Goal: Task Accomplishment & Management: Use online tool/utility

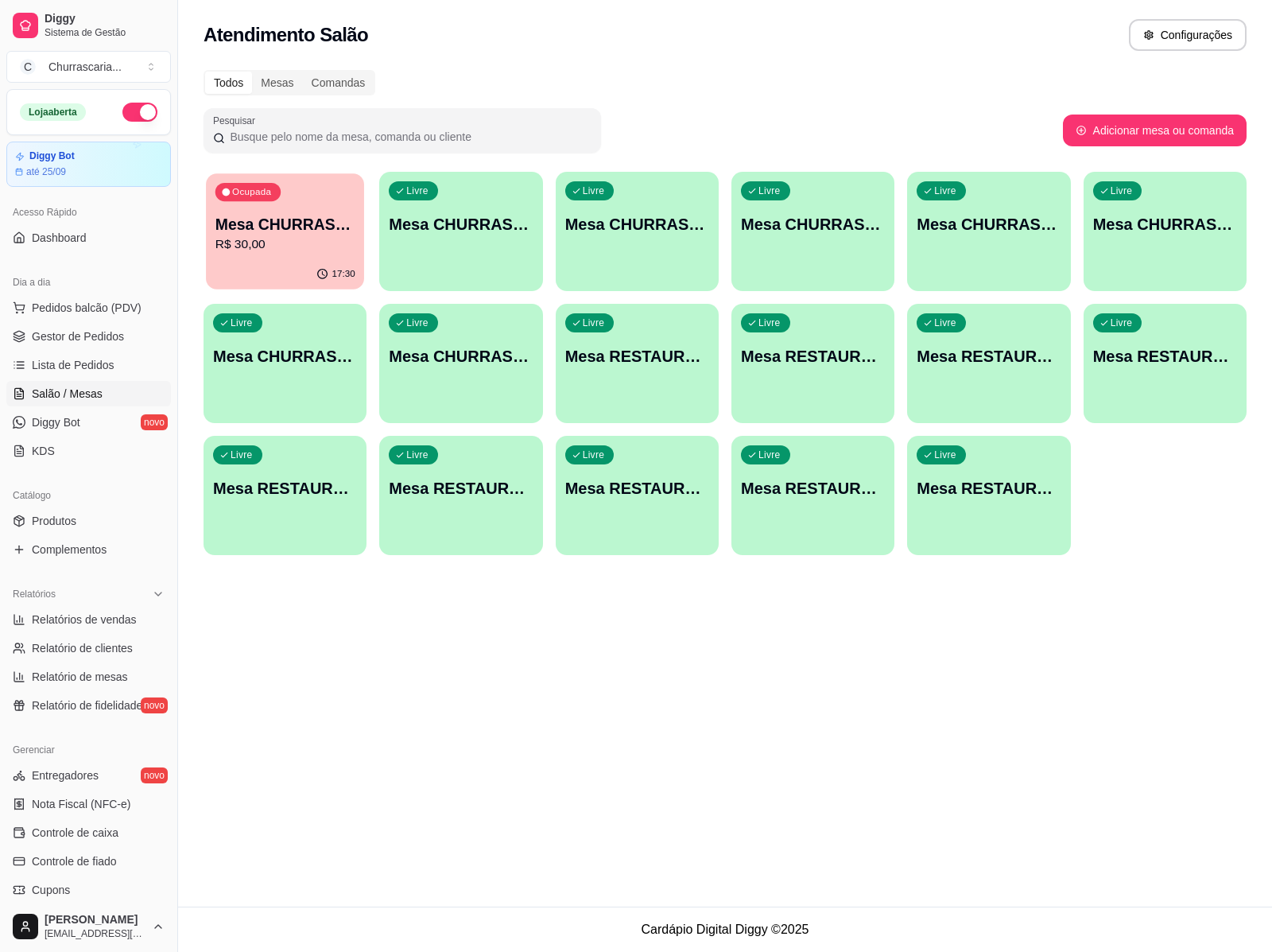
click at [246, 220] on p "Mesa CHURRASCARIA 1" at bounding box center [285, 224] width 140 height 22
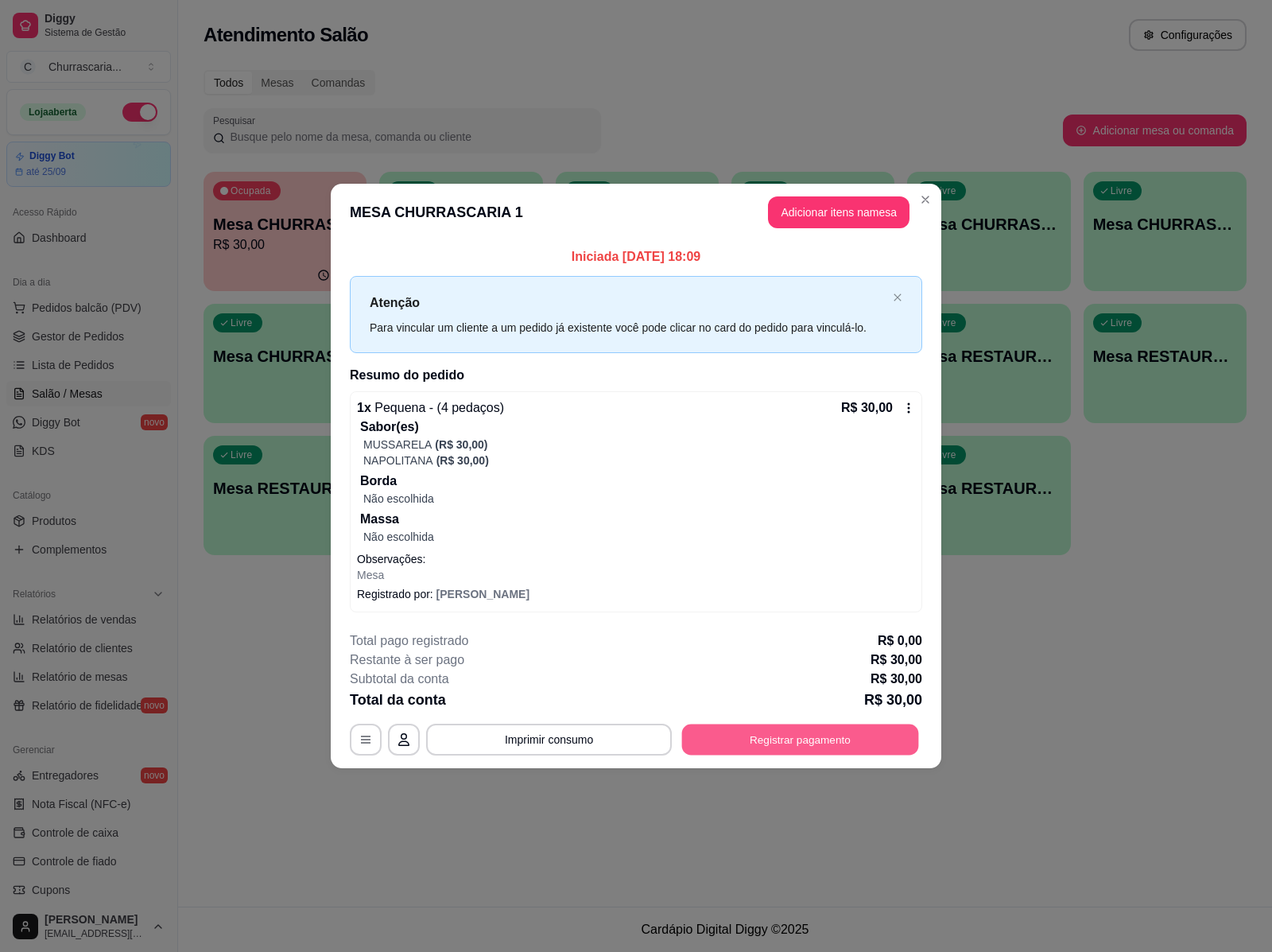
click at [787, 740] on button "Registrar pagamento" at bounding box center [800, 739] width 237 height 31
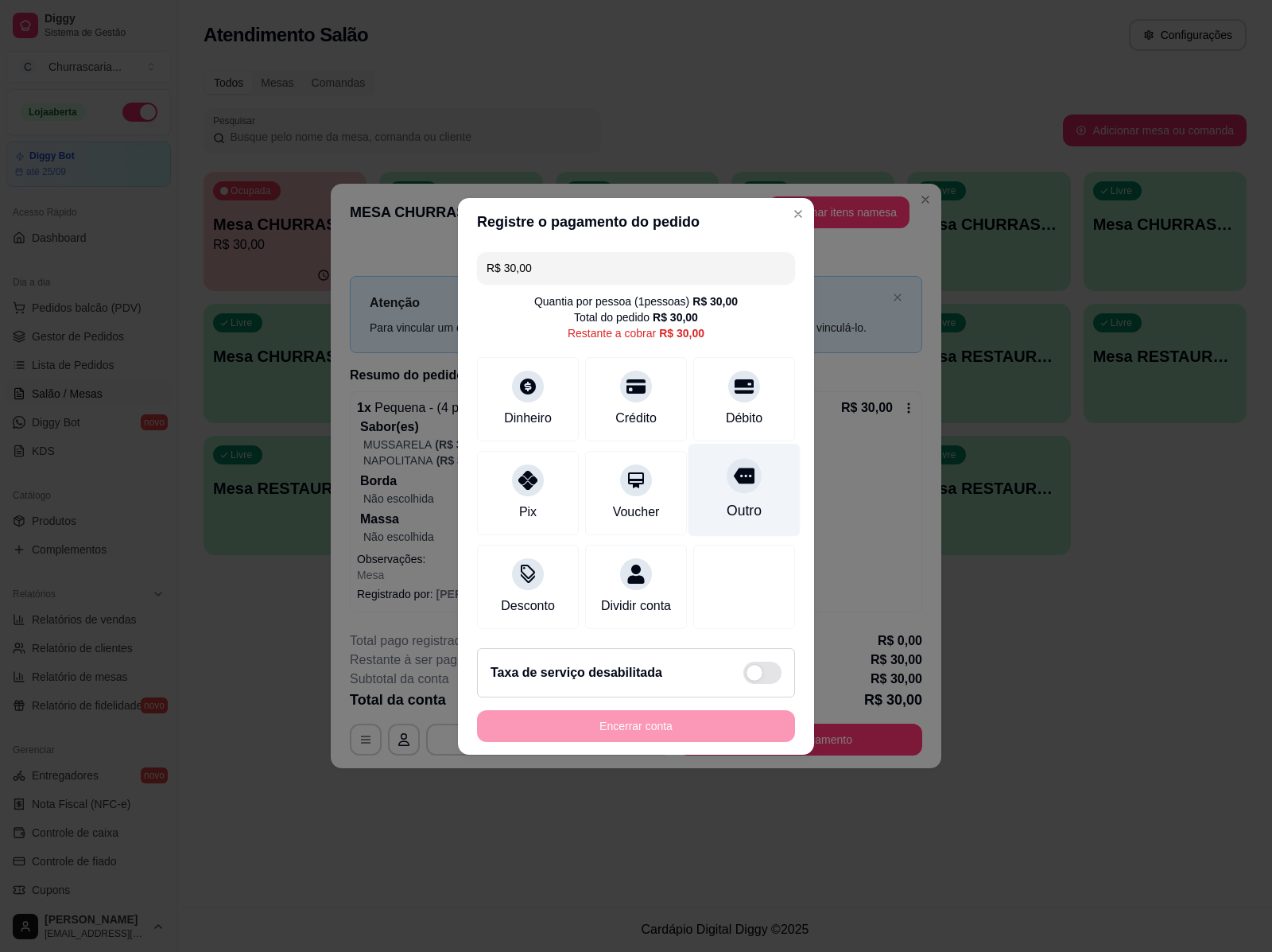
click at [730, 500] on div "Outro" at bounding box center [744, 510] width 35 height 21
type input "R$ 0,00"
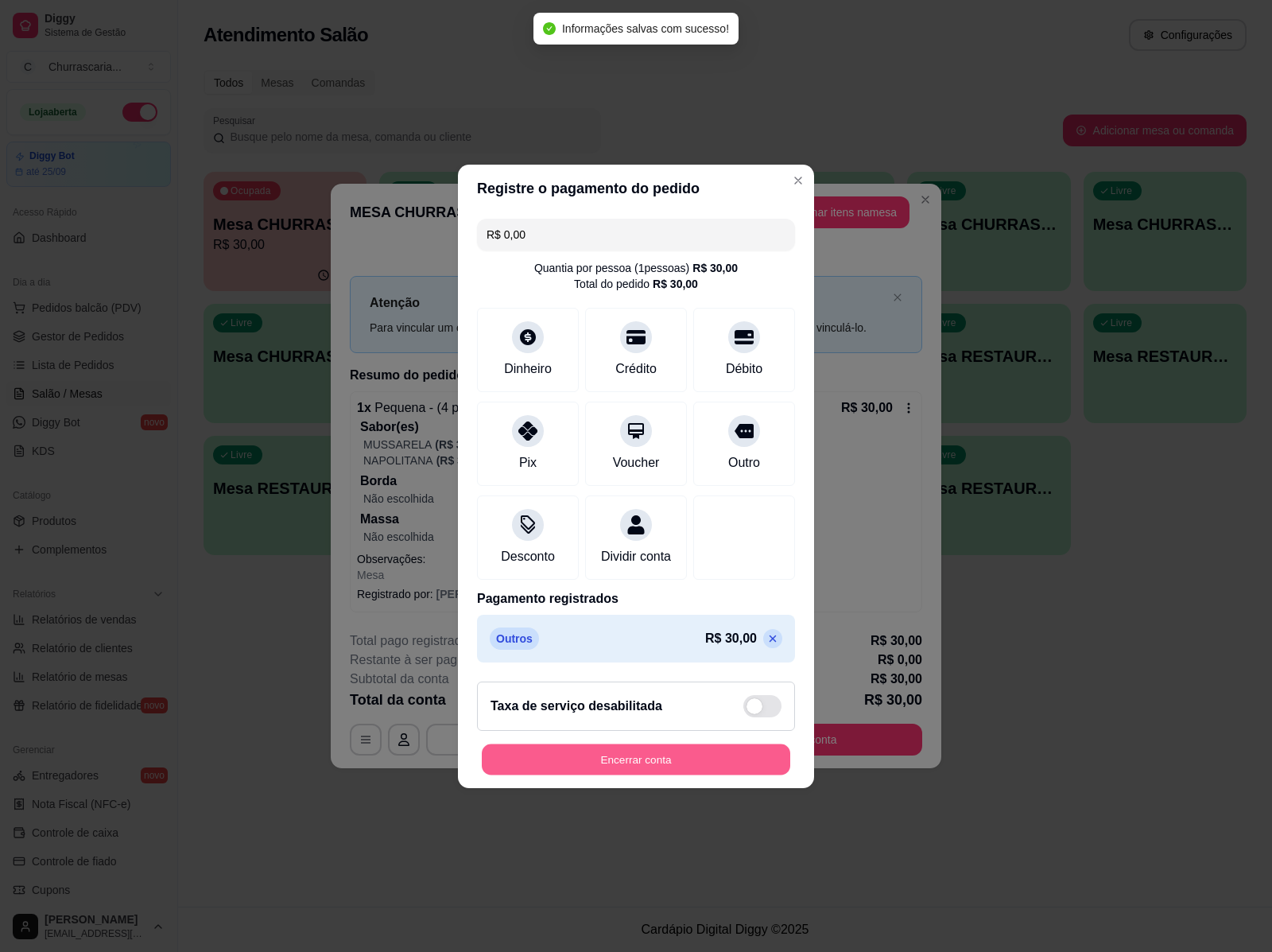
click at [638, 761] on button "Encerrar conta" at bounding box center [636, 759] width 309 height 31
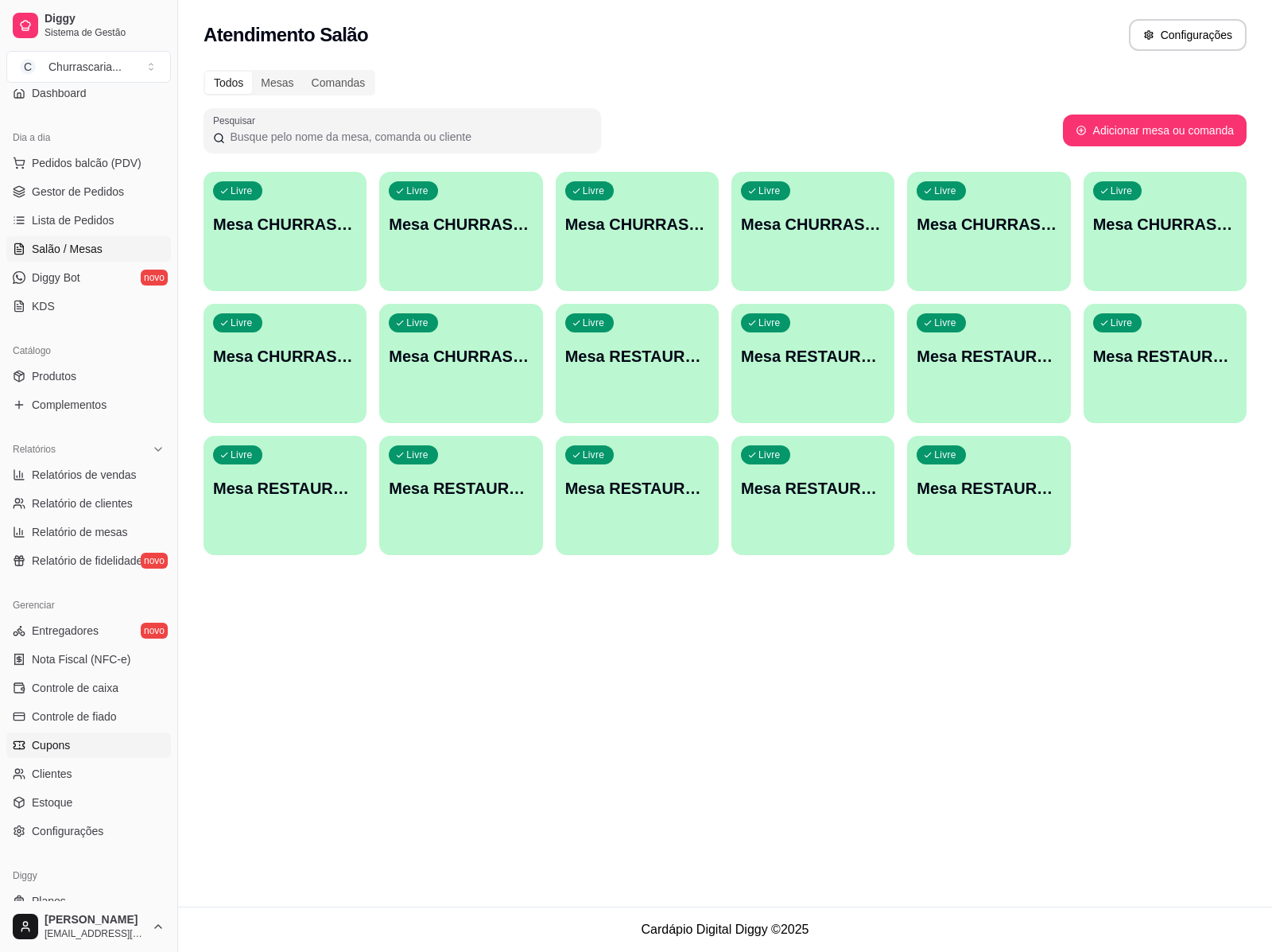
scroll to position [192, 0]
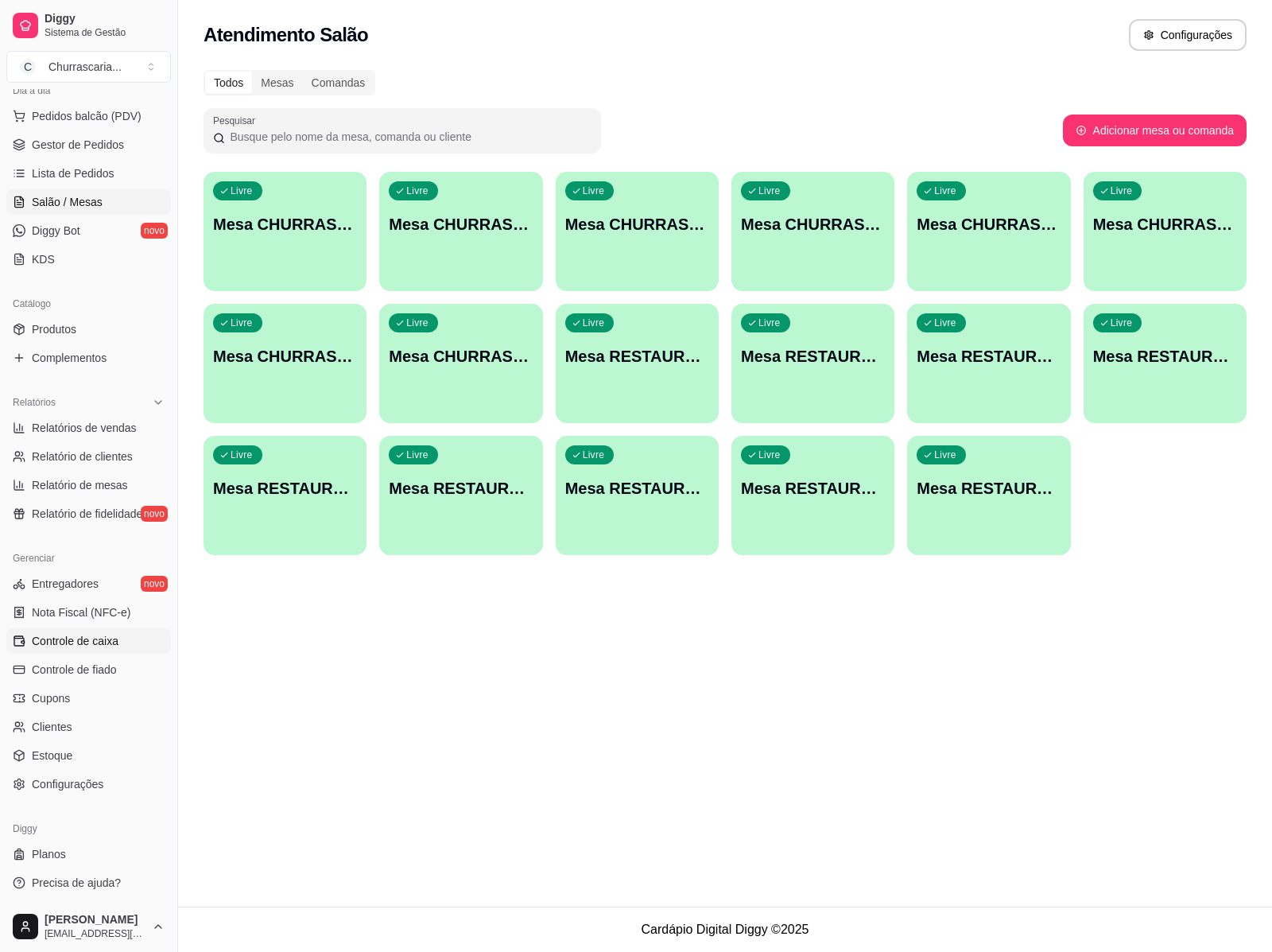
click at [109, 644] on span "Controle de caixa" at bounding box center [75, 641] width 86 height 16
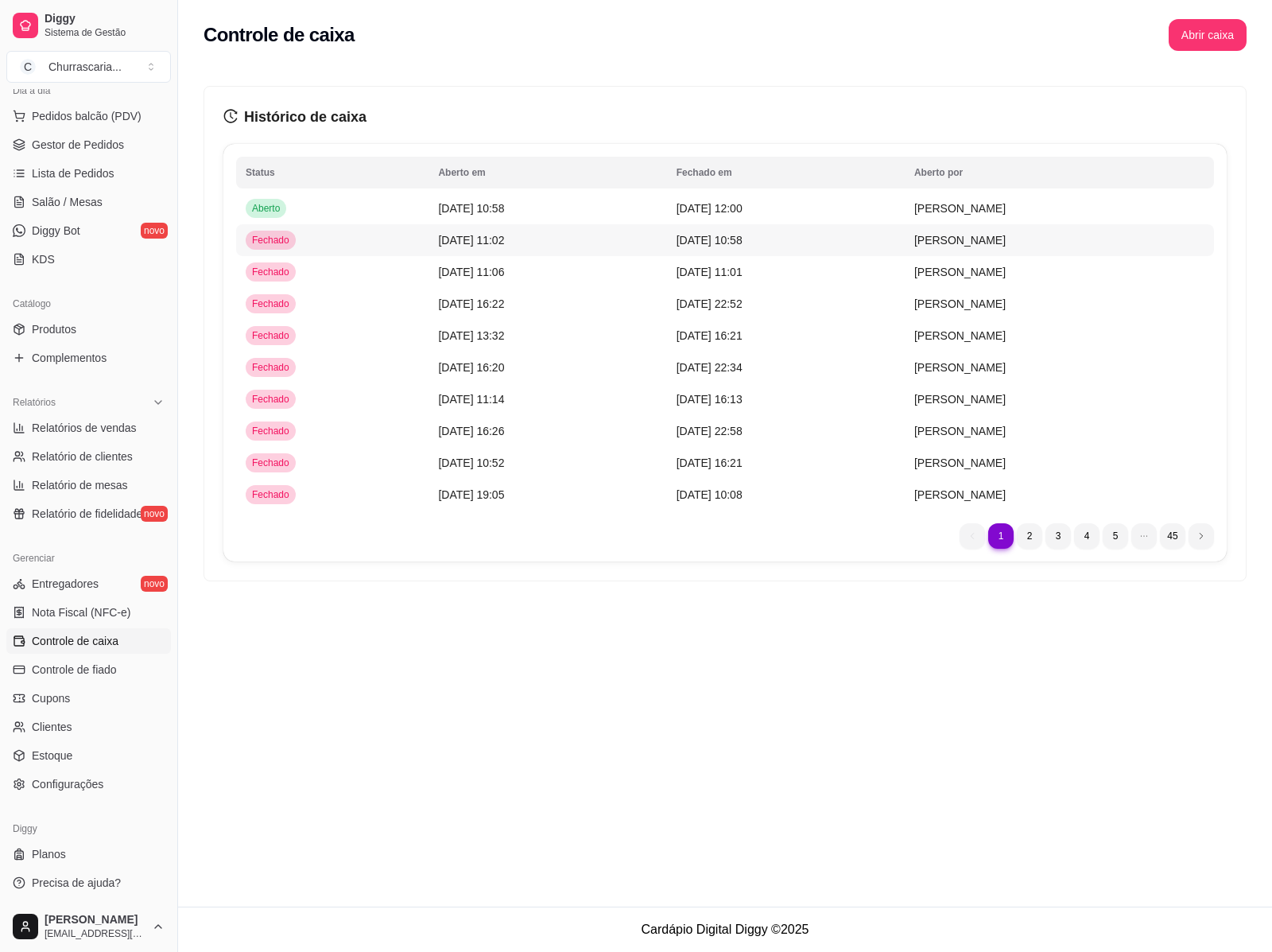
click at [1002, 209] on div "Histórico de caixa Status Aberto em [GEOGRAPHIC_DATA] em [GEOGRAPHIC_DATA] por …" at bounding box center [725, 333] width 1043 height 495
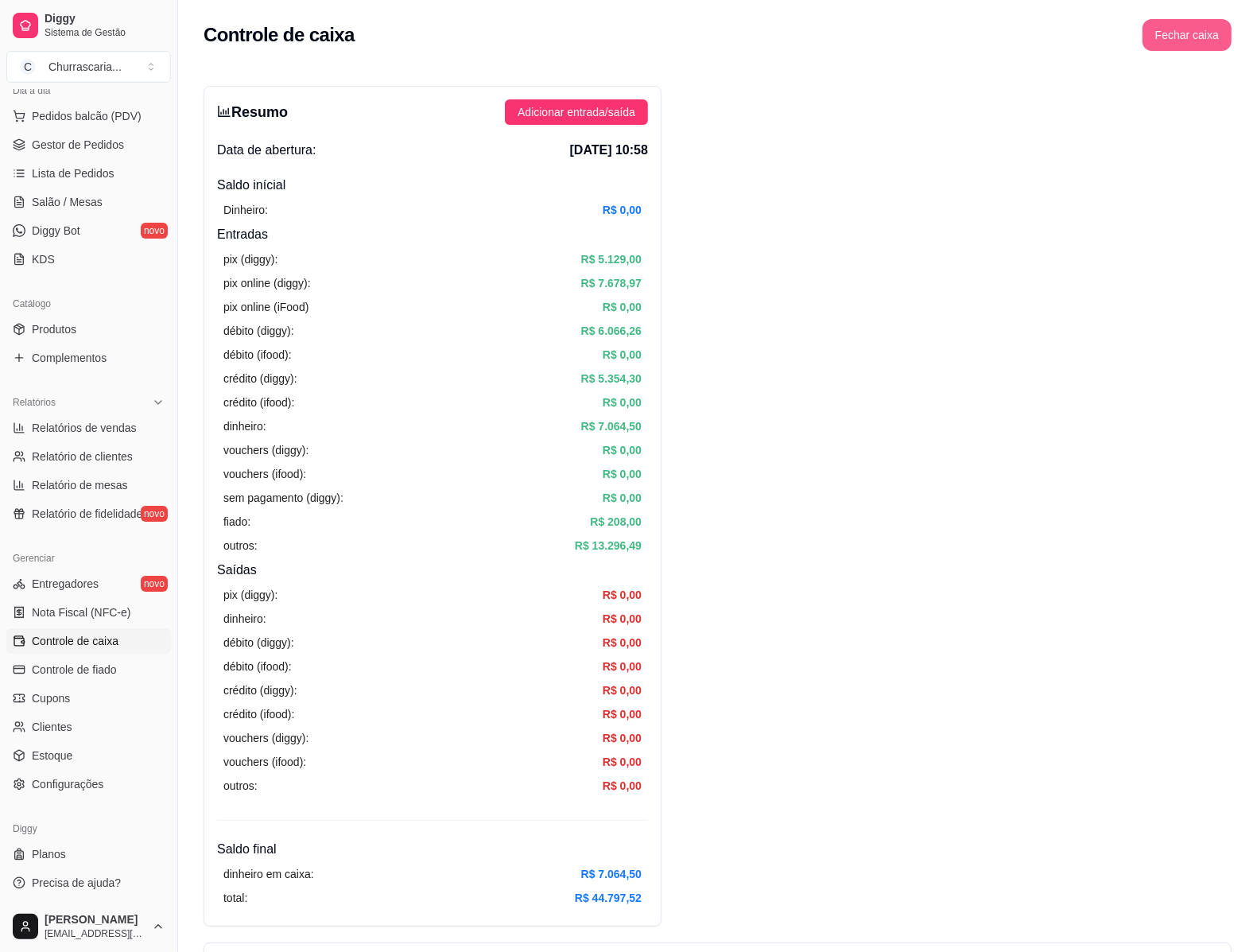
click at [1176, 30] on button "Fechar caixa" at bounding box center [1187, 35] width 89 height 32
click at [1226, 133] on span "Sim" at bounding box center [1231, 141] width 19 height 17
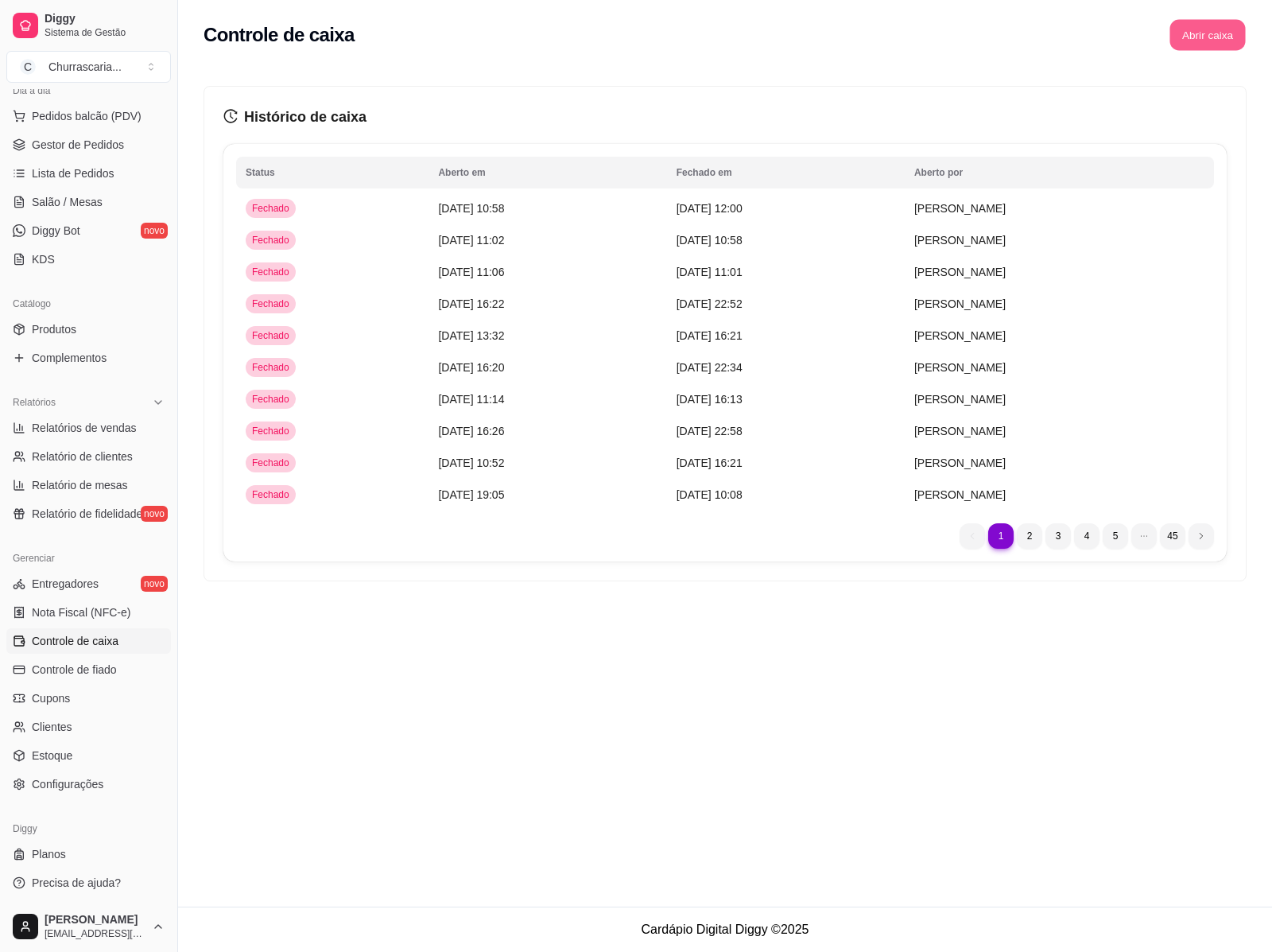
click at [1209, 37] on button "Abrir caixa" at bounding box center [1207, 35] width 75 height 31
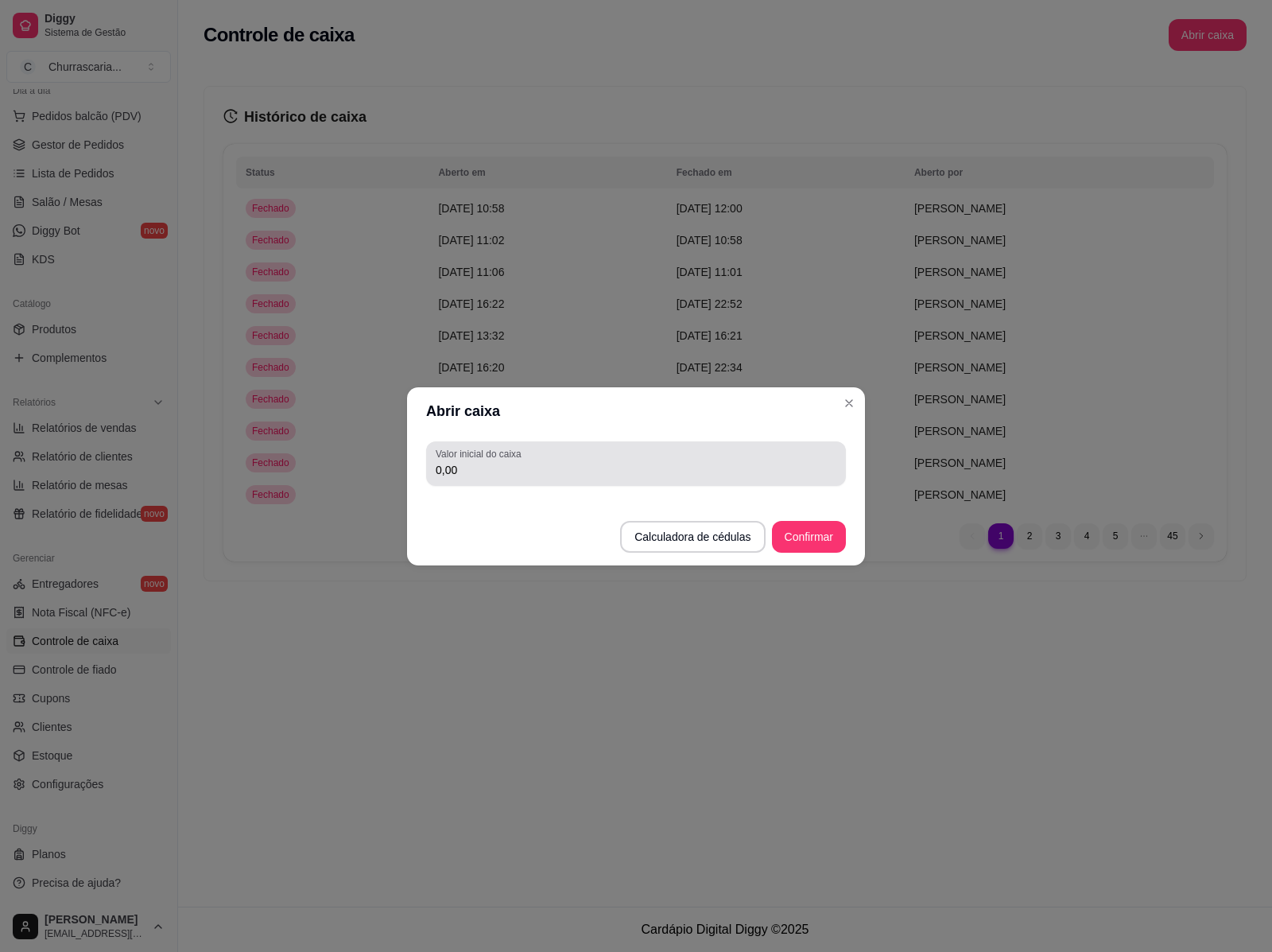
click at [539, 466] on input "0,00" at bounding box center [636, 470] width 401 height 16
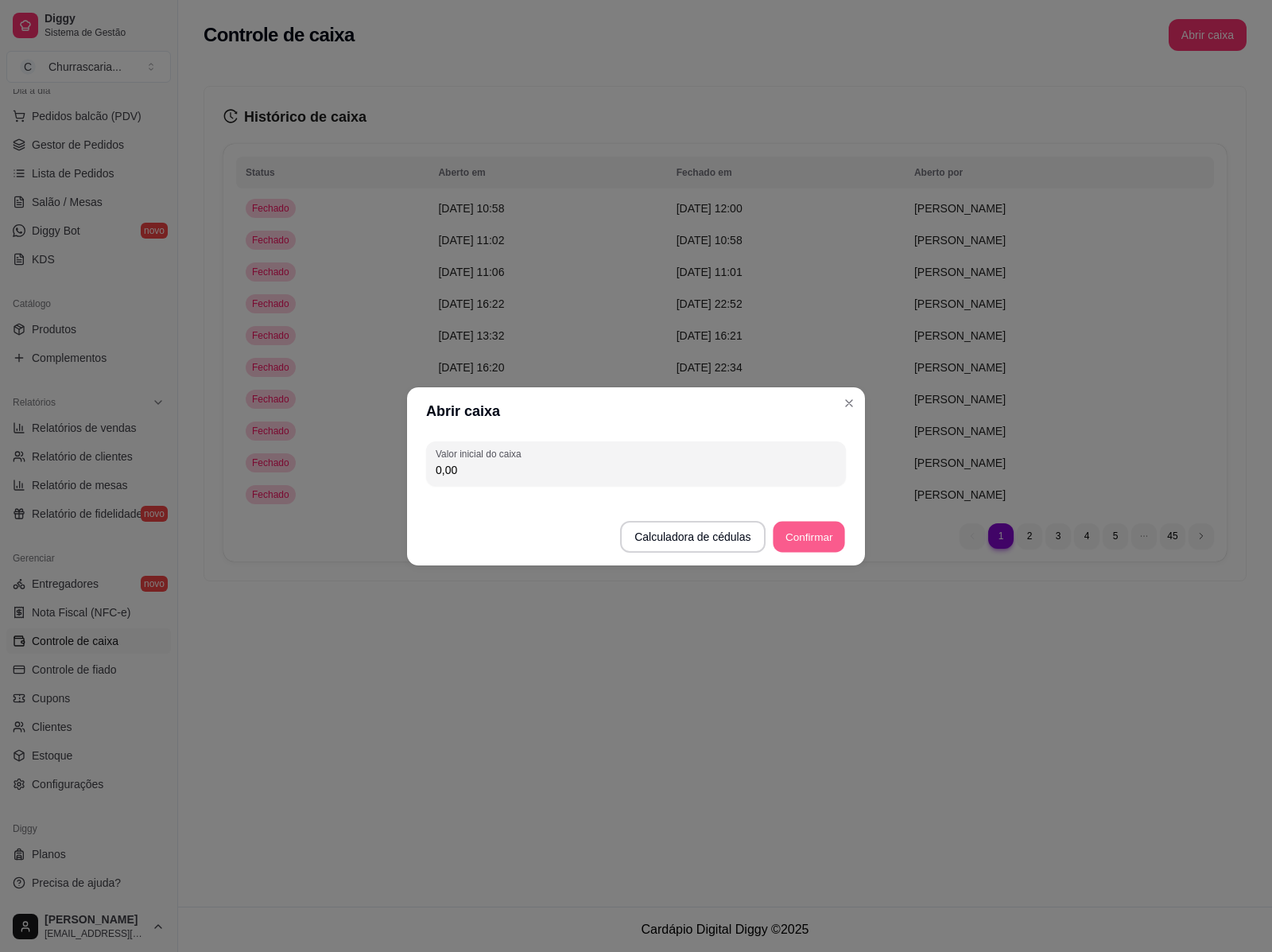
click at [790, 533] on button "Confirmar" at bounding box center [810, 536] width 73 height 31
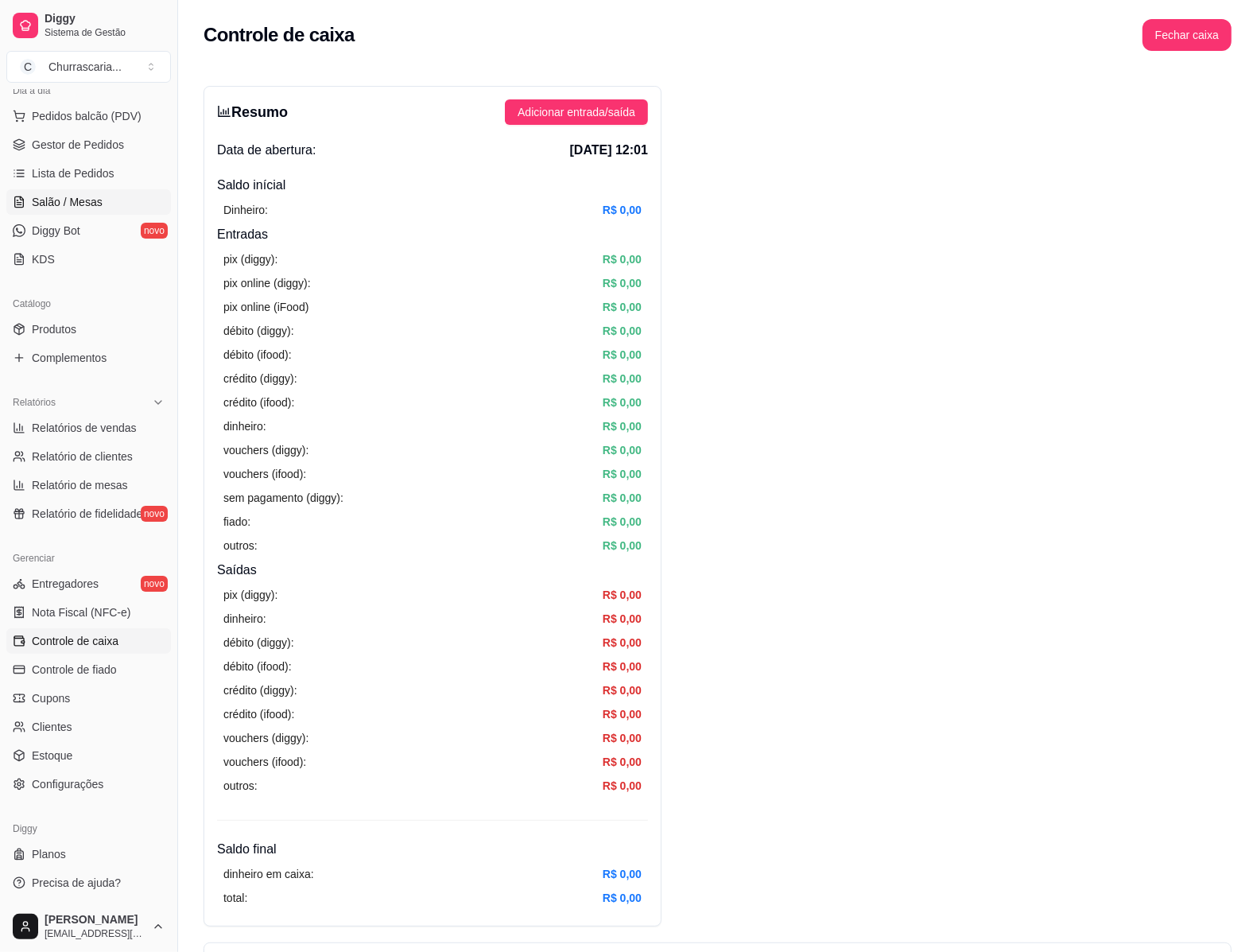
click at [96, 201] on span "Salão / Mesas" at bounding box center [67, 203] width 71 height 16
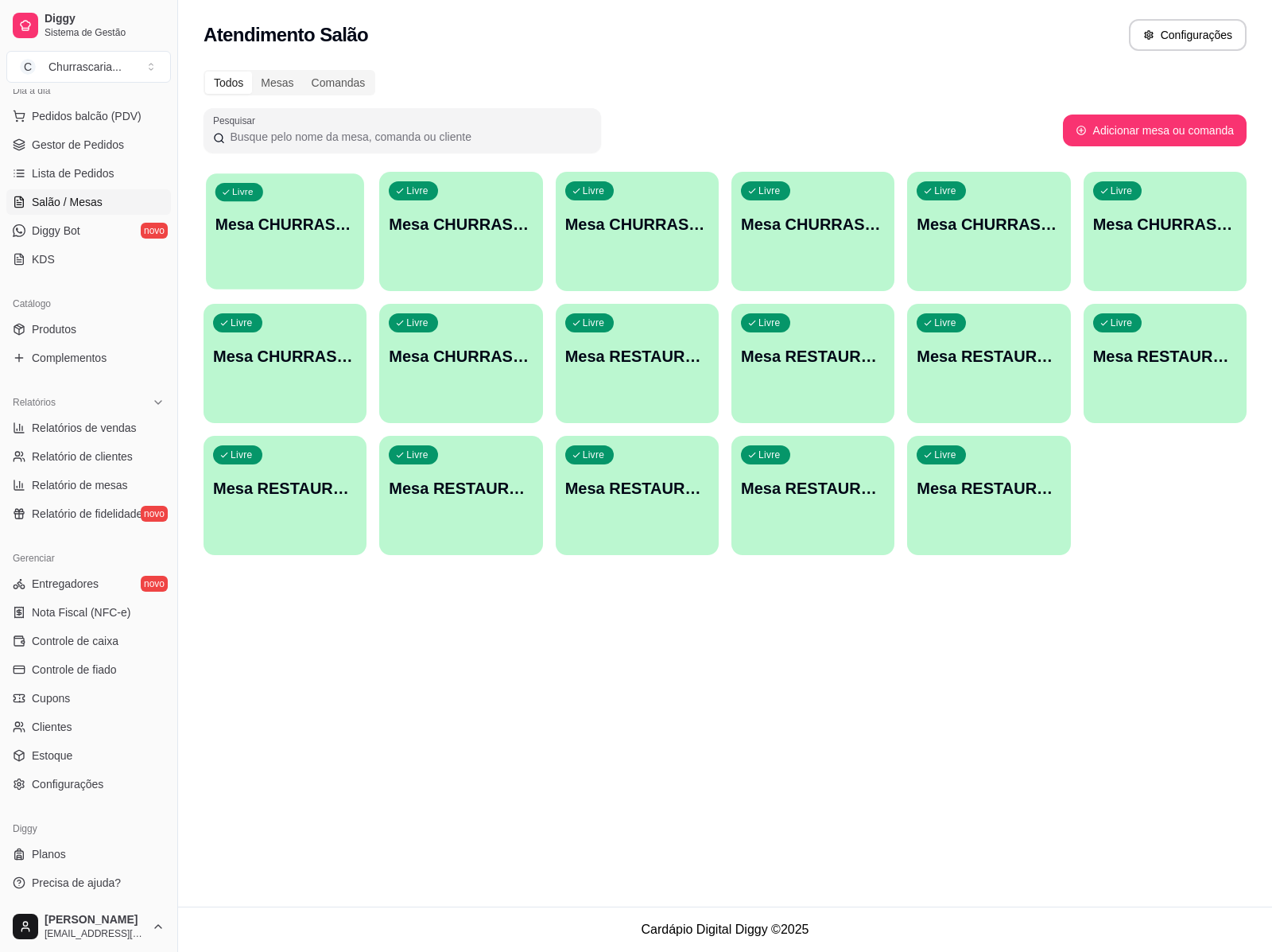
click at [281, 217] on p "Mesa CHURRASCARIA 1" at bounding box center [285, 224] width 140 height 22
click at [638, 216] on p "Mesa CHURRASCARIA 3" at bounding box center [637, 224] width 144 height 23
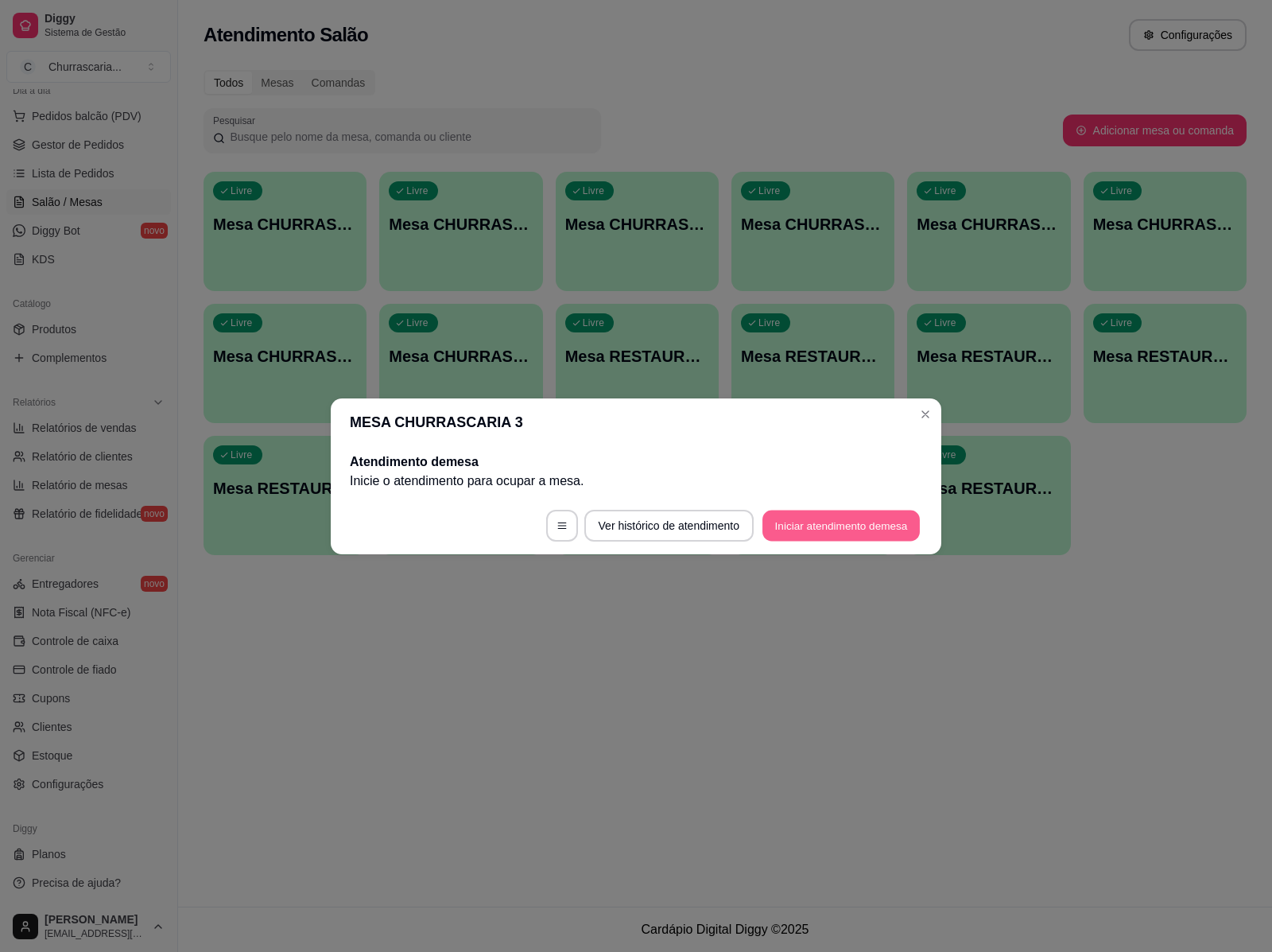
click at [784, 521] on button "Iniciar atendimento de mesa" at bounding box center [840, 525] width 157 height 31
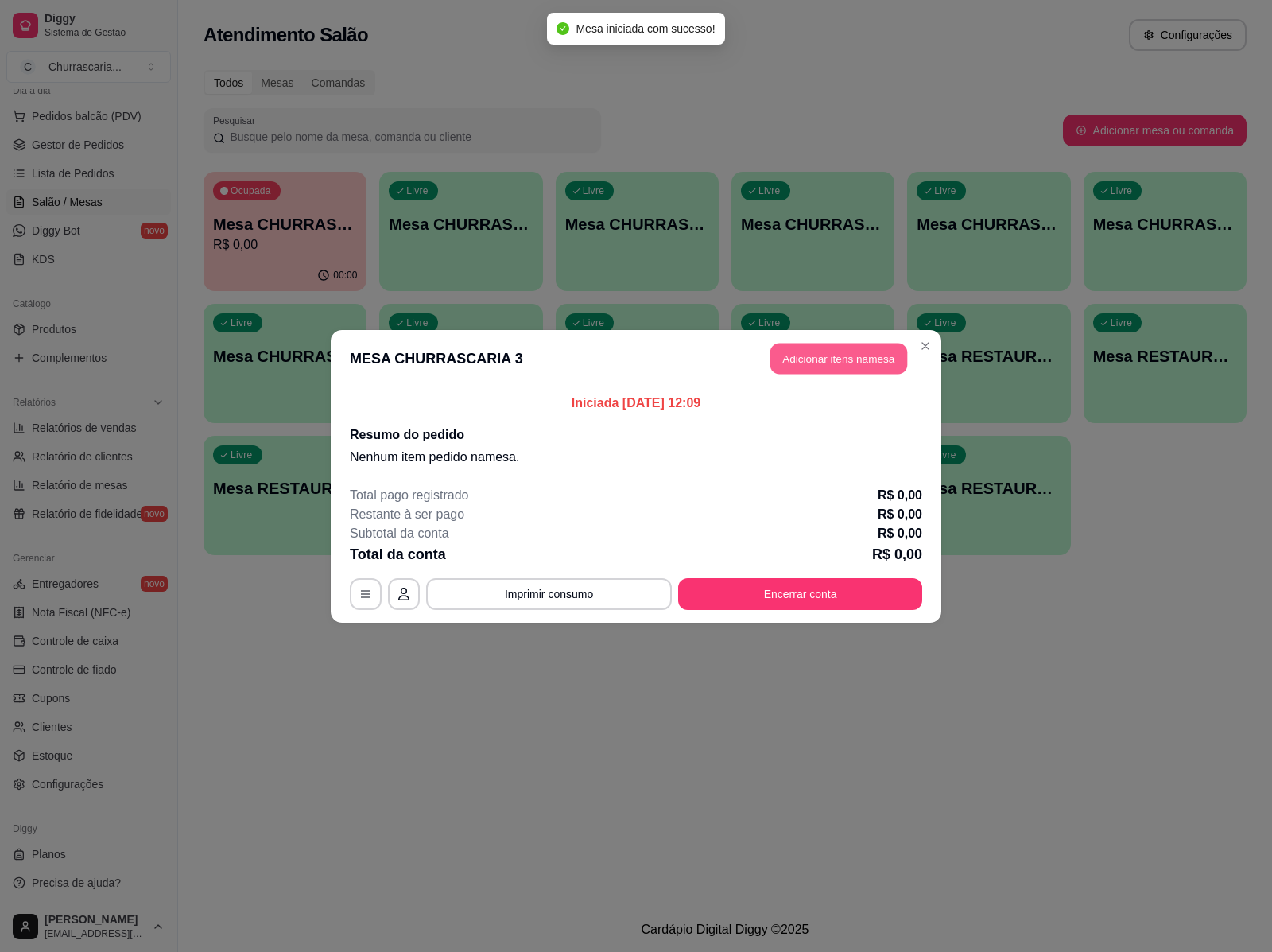
click at [812, 354] on button "Adicionar itens na mesa" at bounding box center [839, 358] width 137 height 31
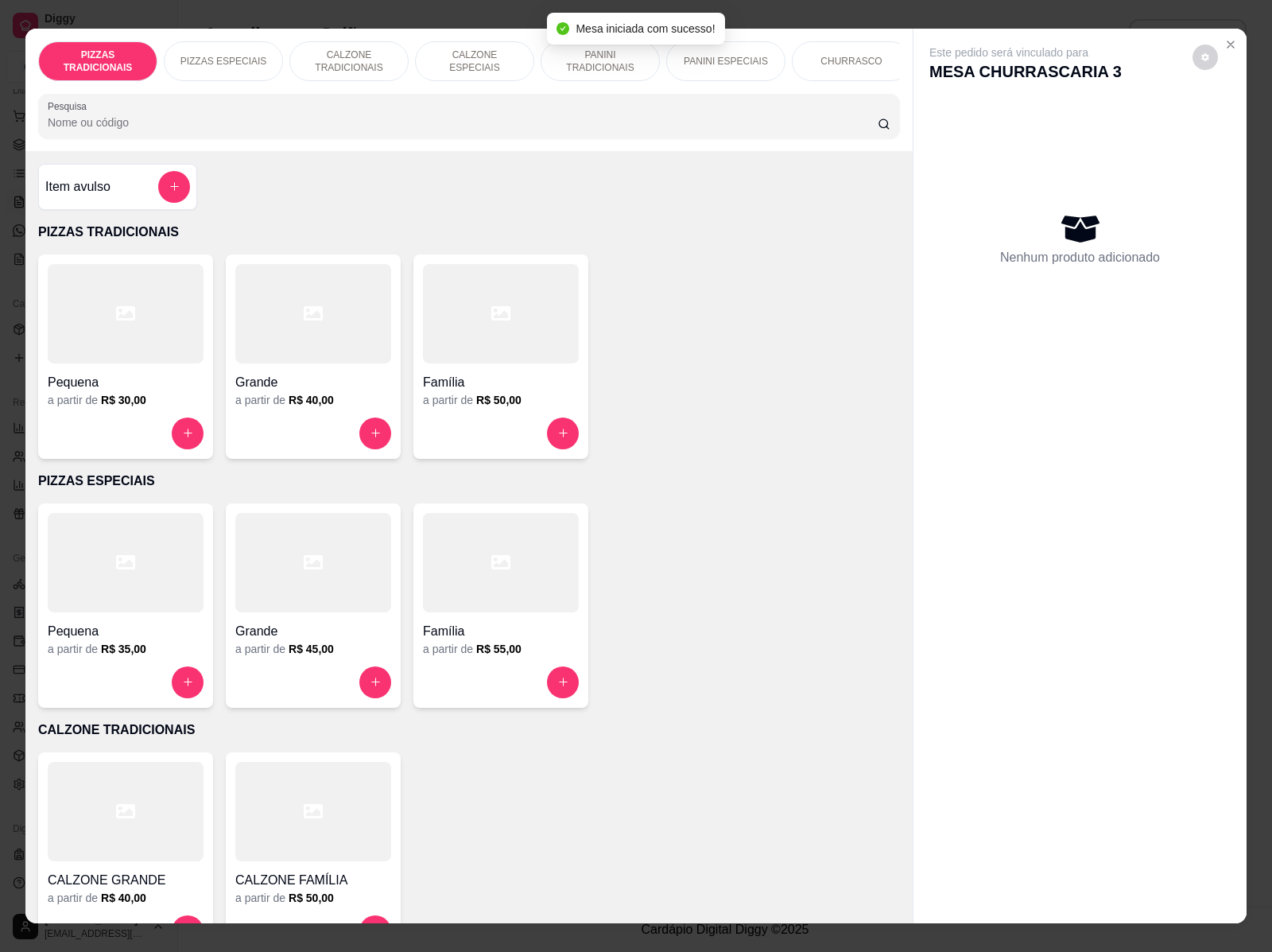
click at [825, 61] on div "CHURRASCO" at bounding box center [851, 62] width 119 height 40
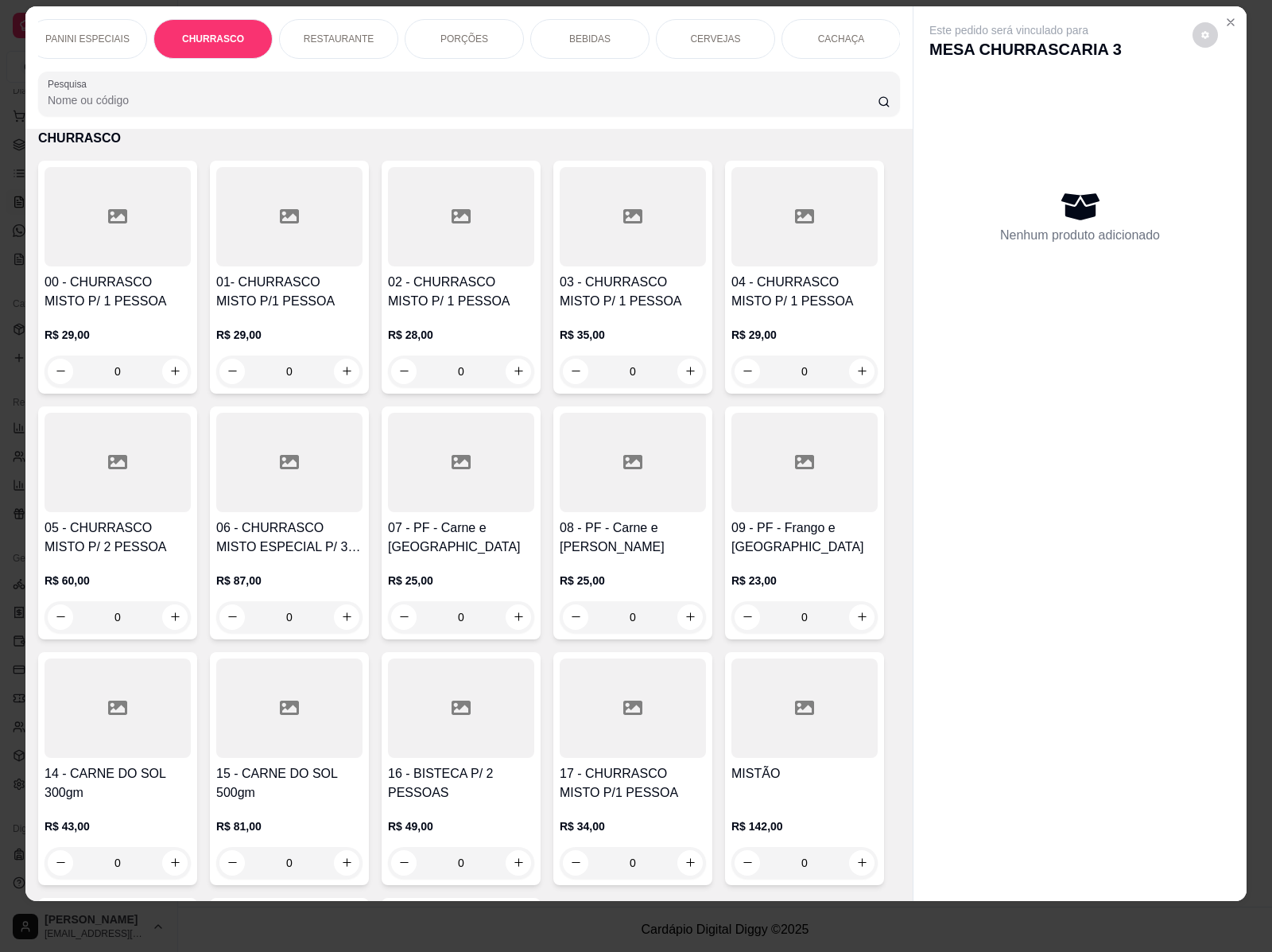
scroll to position [1664, 0]
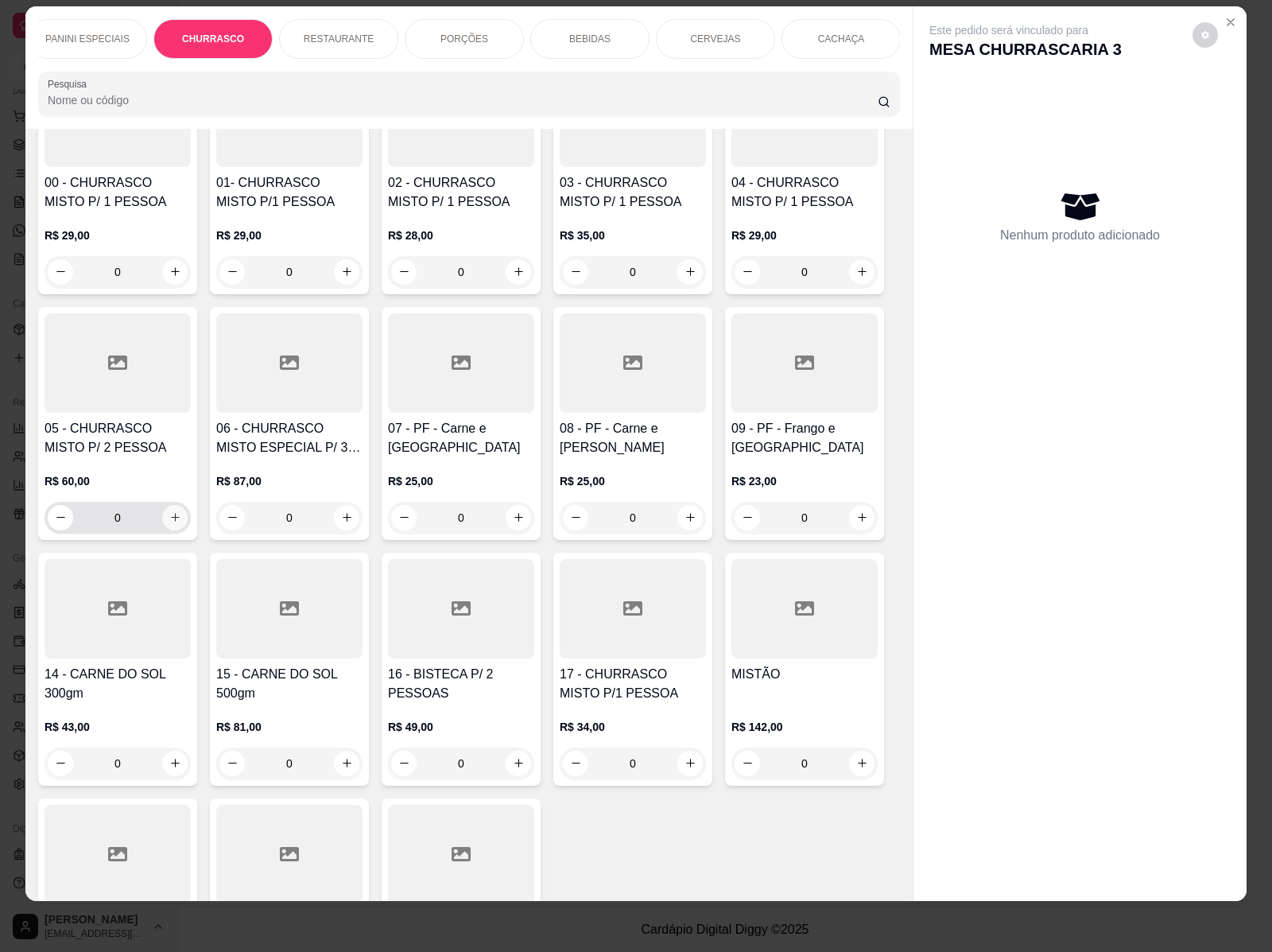
click at [169, 521] on icon "increase-product-quantity" at bounding box center [174, 517] width 12 height 12
type input "1"
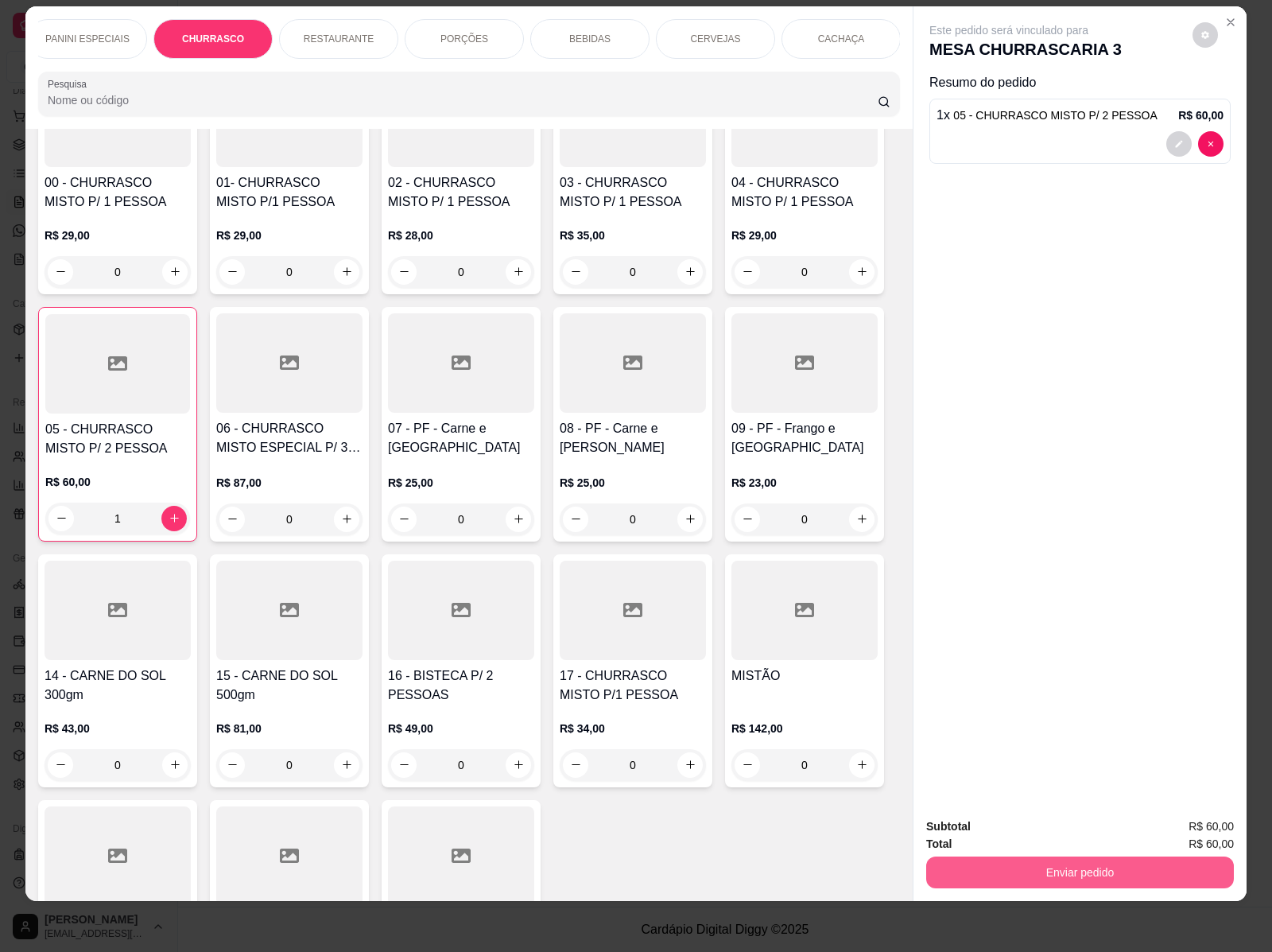
click at [1009, 863] on button "Enviar pedido" at bounding box center [1080, 872] width 308 height 32
click at [1034, 823] on button "Não registrar e enviar pedido" at bounding box center [1026, 818] width 161 height 29
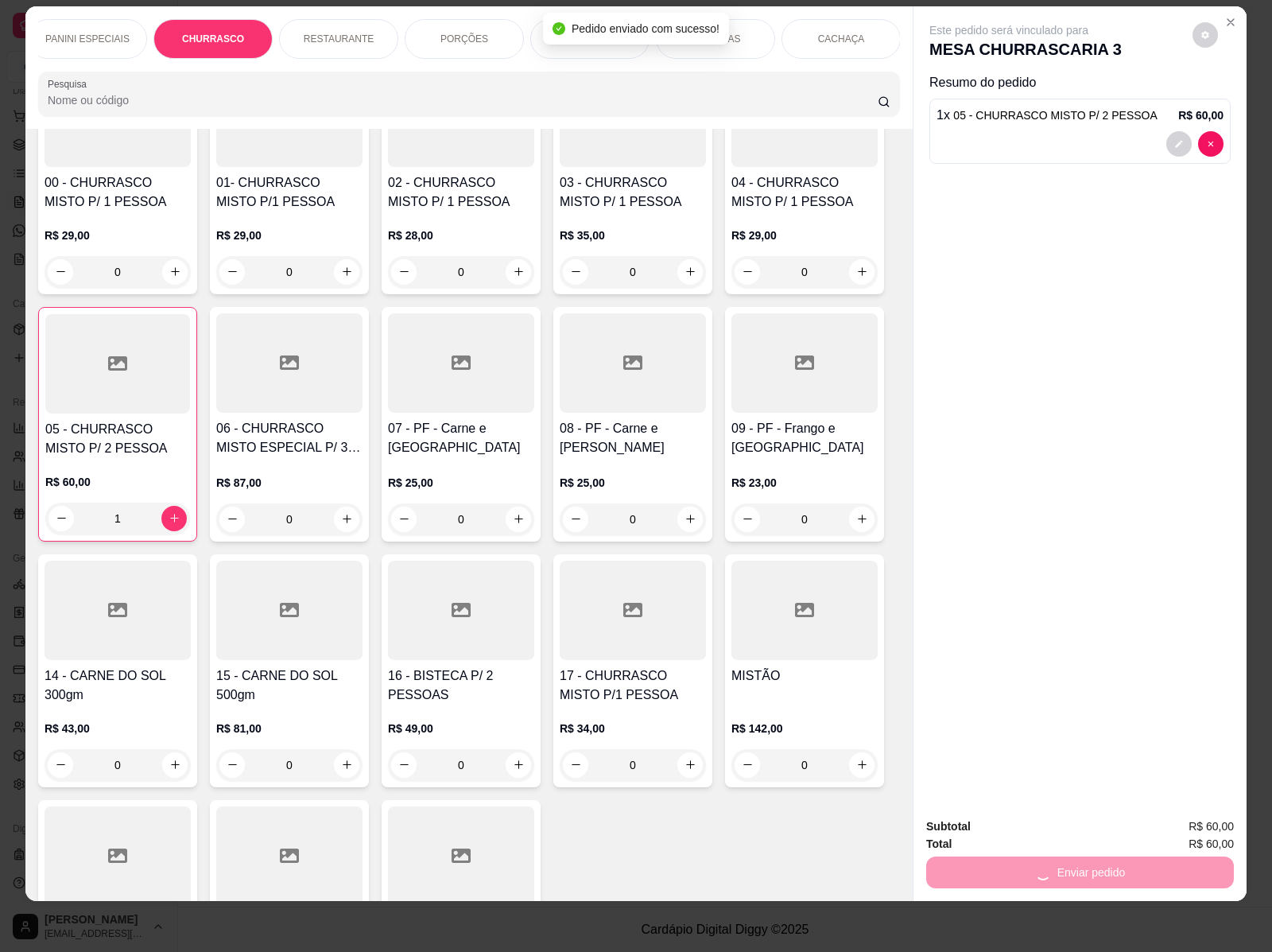
click at [16, 256] on div "PIZZAS TRADICIONAIS PIZZAS ESPECIAIS CALZONE TRADICIONAIS CALZONE ESPECIAIS PAN…" at bounding box center [636, 476] width 1272 height 952
